Goal: Information Seeking & Learning: Learn about a topic

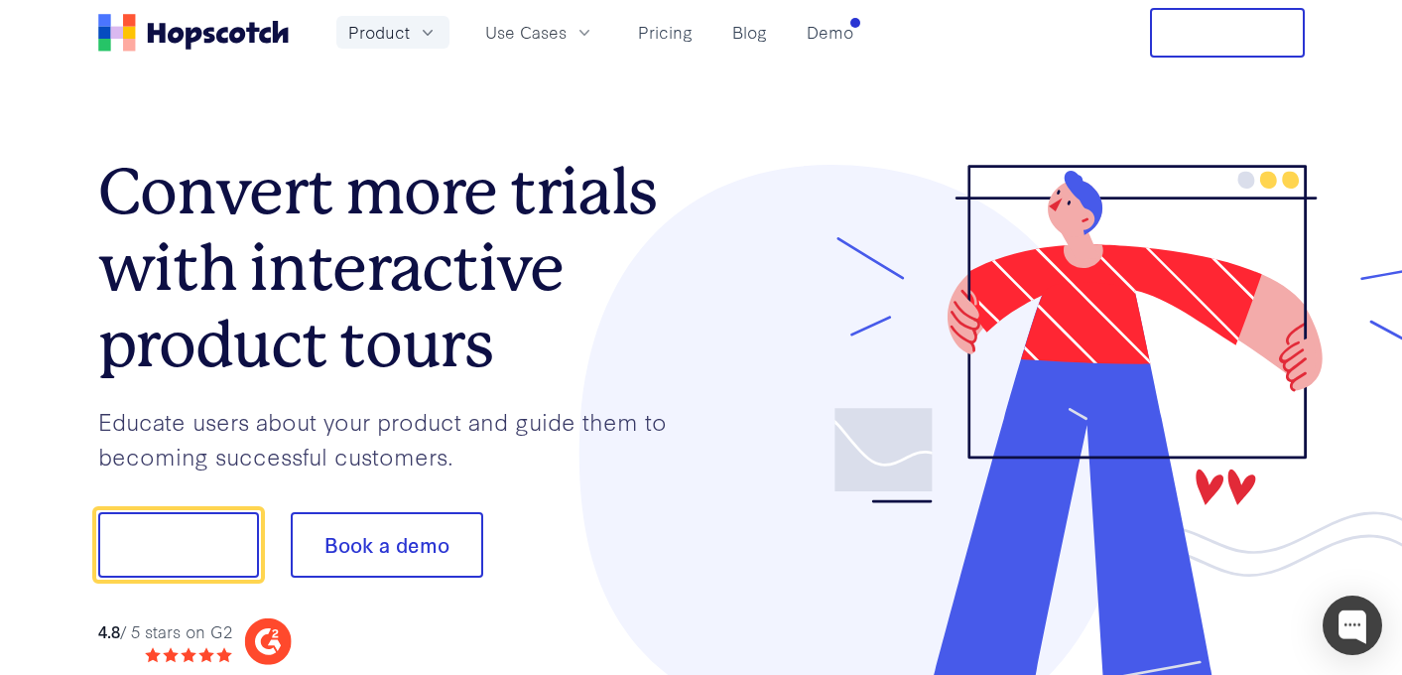
click at [406, 36] on span "Product" at bounding box center [379, 32] width 62 height 25
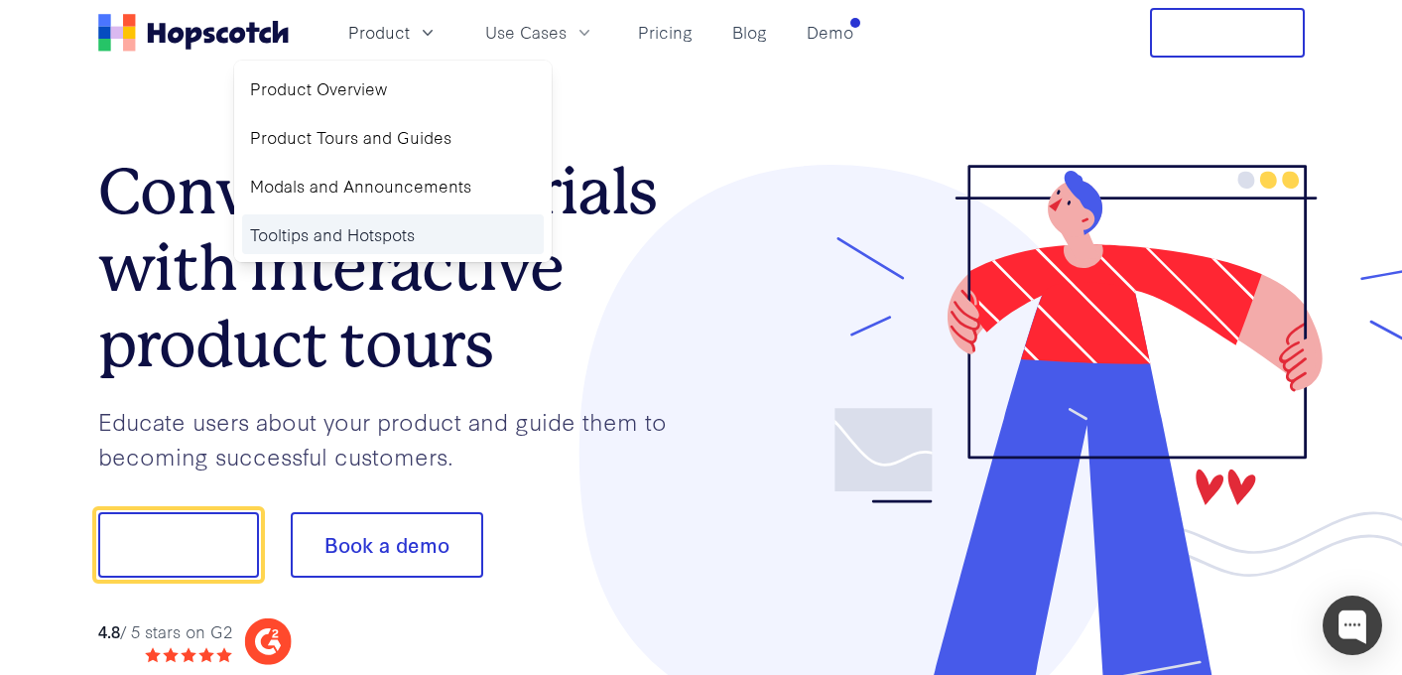
click at [369, 236] on link "Tooltips and Hotspots" at bounding box center [393, 234] width 302 height 41
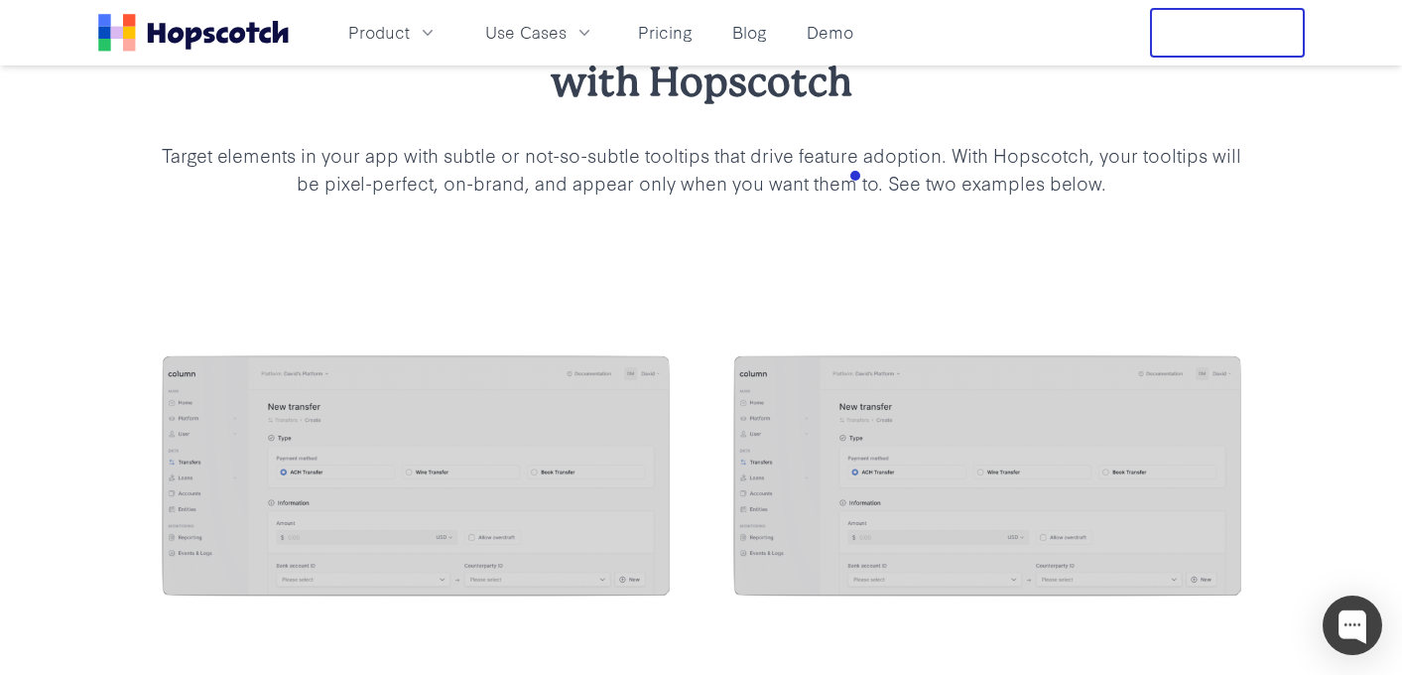
scroll to position [1847, 0]
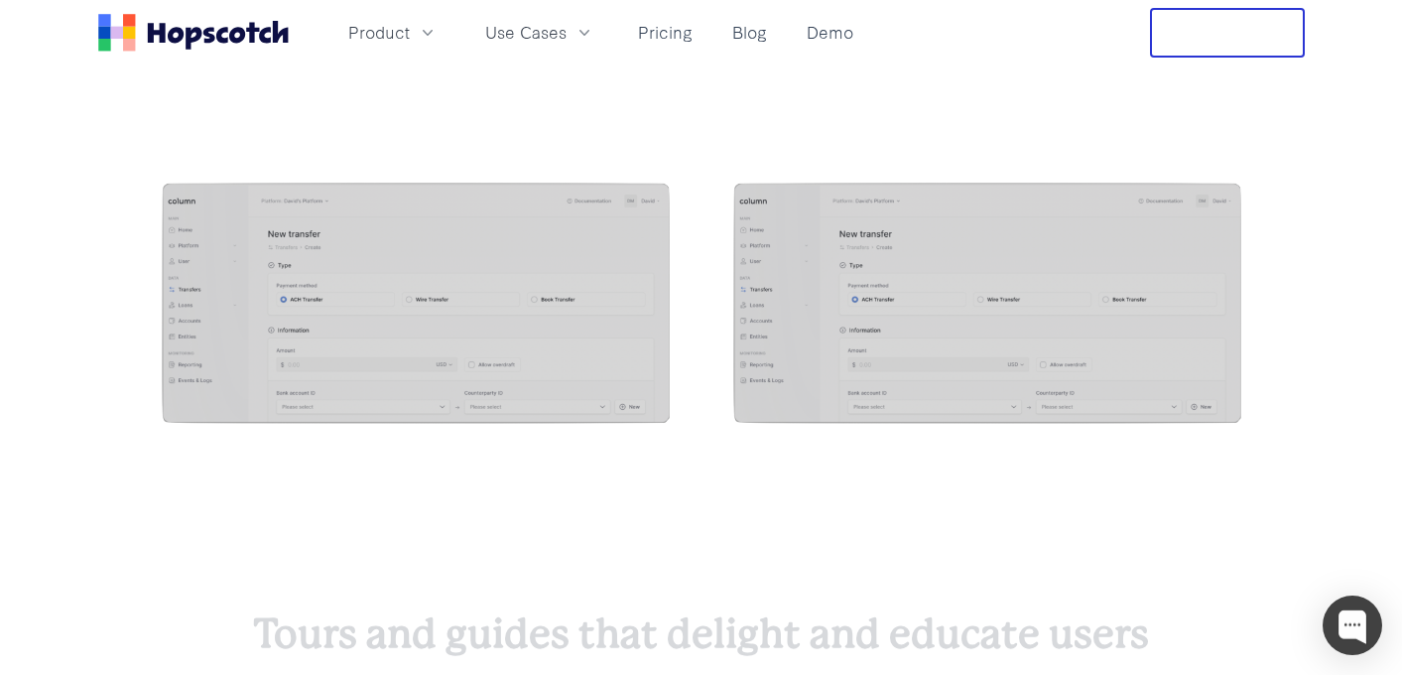
click at [661, 173] on div at bounding box center [701, 305] width 1402 height 405
